Goal: Information Seeking & Learning: Learn about a topic

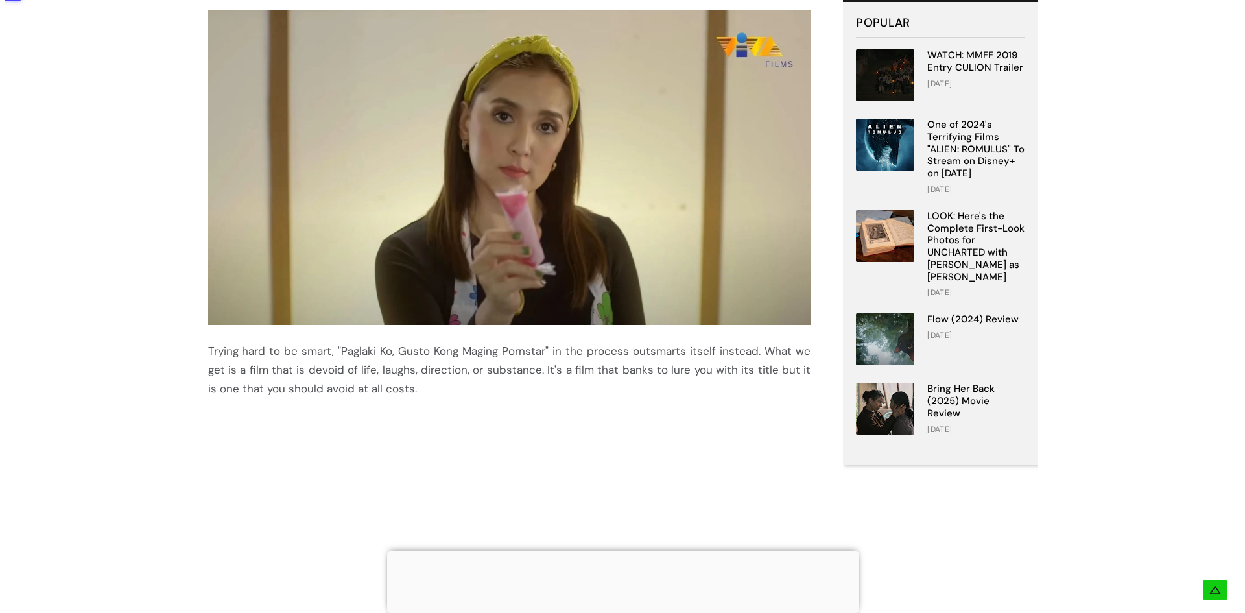
scroll to position [291, 0]
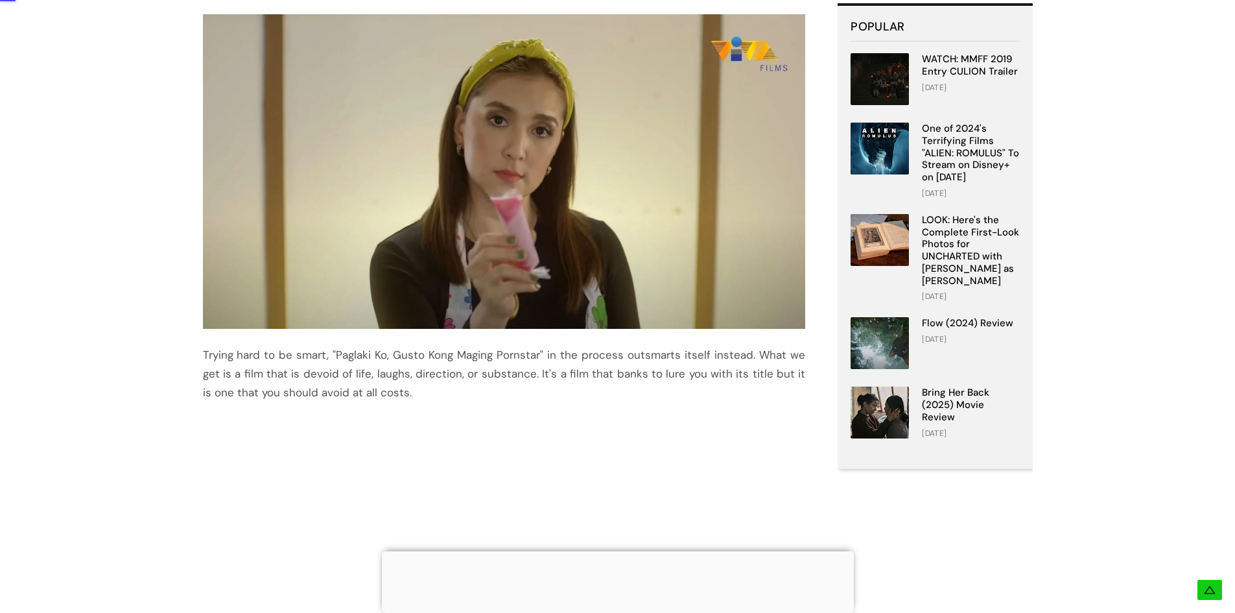
click at [610, 123] on img at bounding box center [504, 171] width 603 height 315
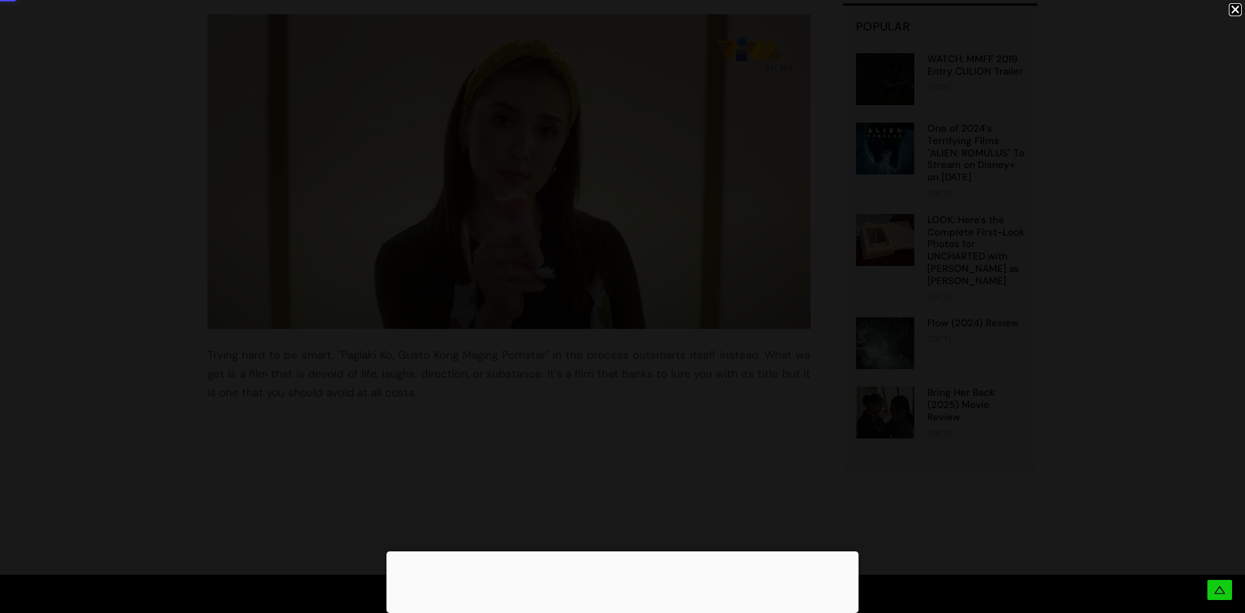
drag, startPoint x: 1245, startPoint y: 85, endPoint x: 1189, endPoint y: 209, distance: 135.8
click at [1225, 202] on div at bounding box center [622, 306] width 1245 height 613
click at [628, 539] on div at bounding box center [622, 306] width 1245 height 613
click at [618, 549] on div at bounding box center [622, 306] width 1245 height 613
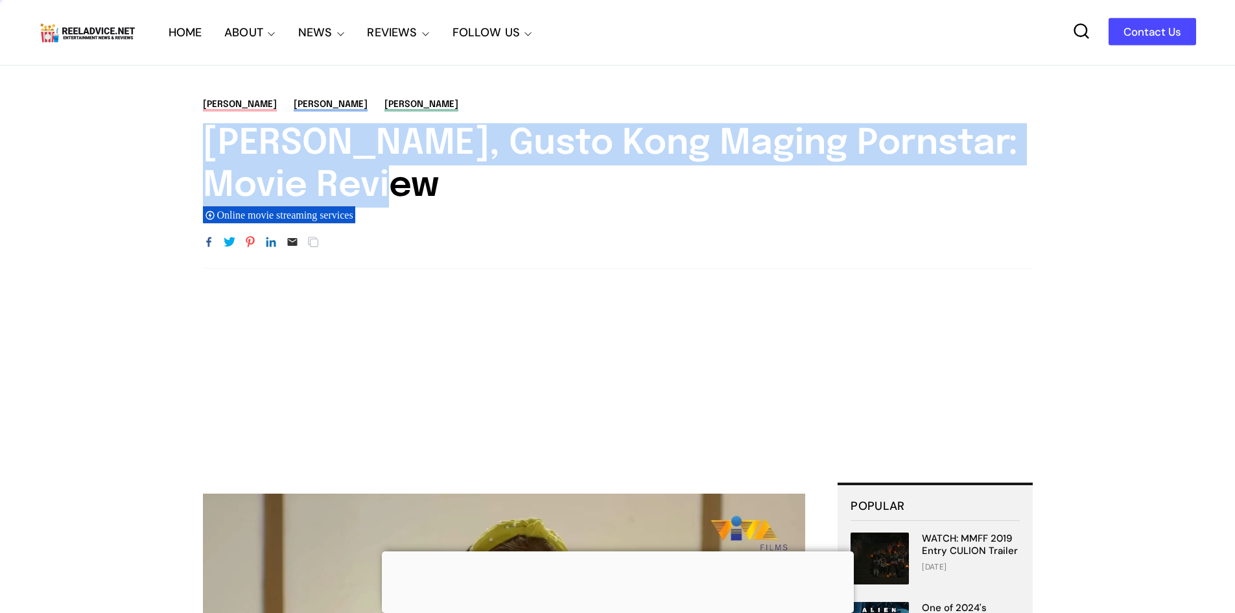
drag, startPoint x: 1245, startPoint y: 141, endPoint x: 1245, endPoint y: 174, distance: 33.7
click at [1058, 185] on div "AJ Raval Alma Moreno Ara Mina Paglaki Ko, Gusto Kong Maging Pornstar: Movie Rev…" at bounding box center [618, 183] width 908 height 171
